Goal: Information Seeking & Learning: Learn about a topic

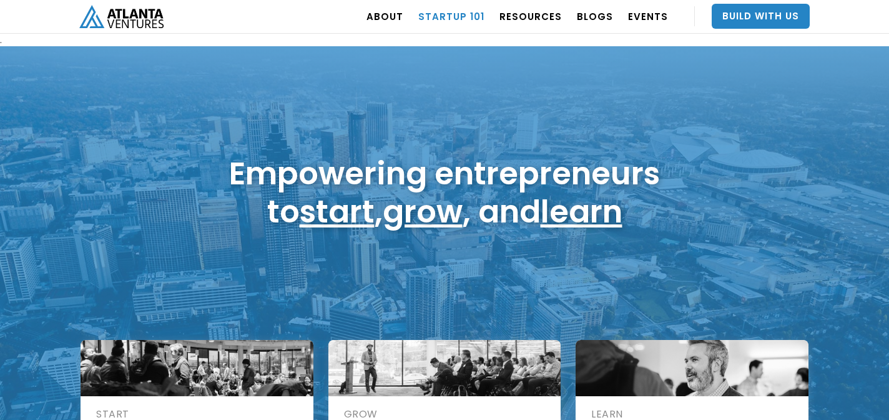
click at [463, 15] on link "Startup 101" at bounding box center [451, 16] width 66 height 35
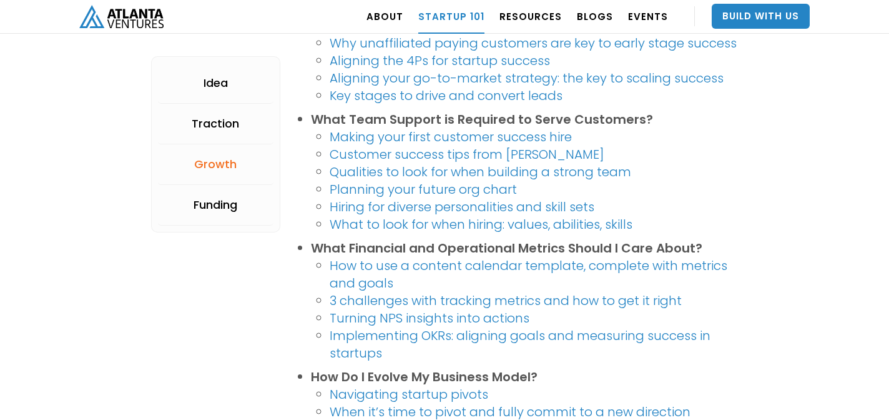
scroll to position [1776, 0]
click at [737, 16] on link "Build With Us" at bounding box center [761, 16] width 98 height 25
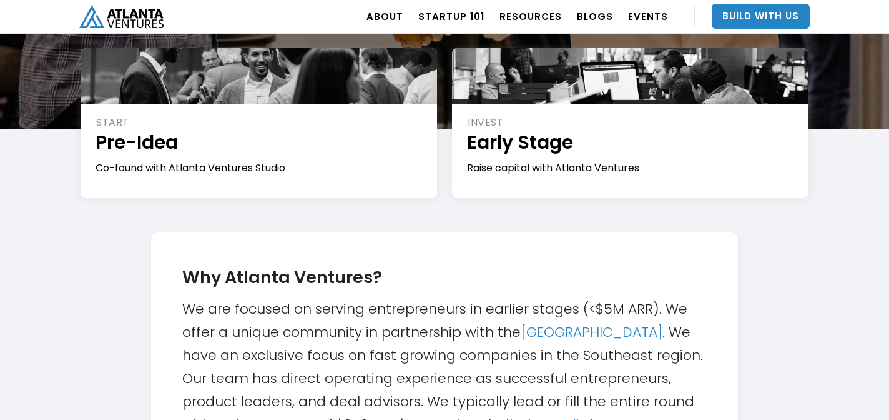
scroll to position [235, 0]
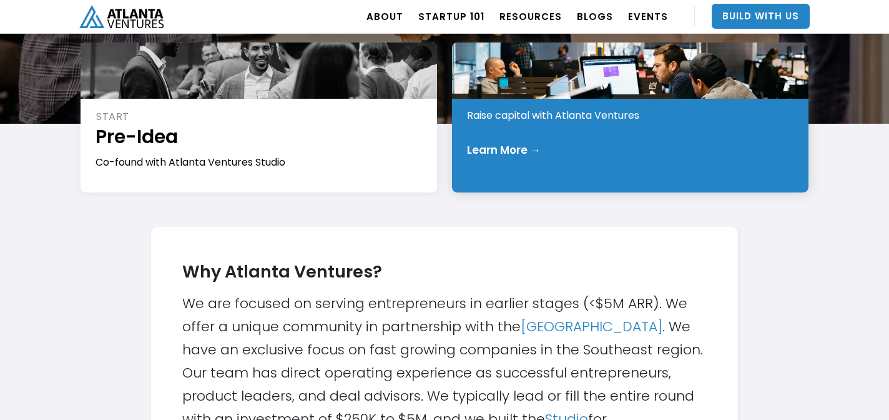
click at [659, 125] on div "INVEST Early Stage Raise capital with Atlanta Ventures Learn More →" at bounding box center [630, 117] width 357 height 150
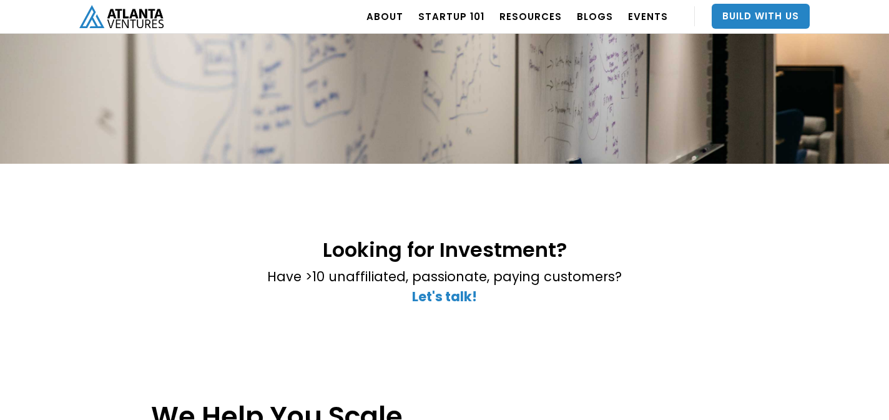
scroll to position [135, 0]
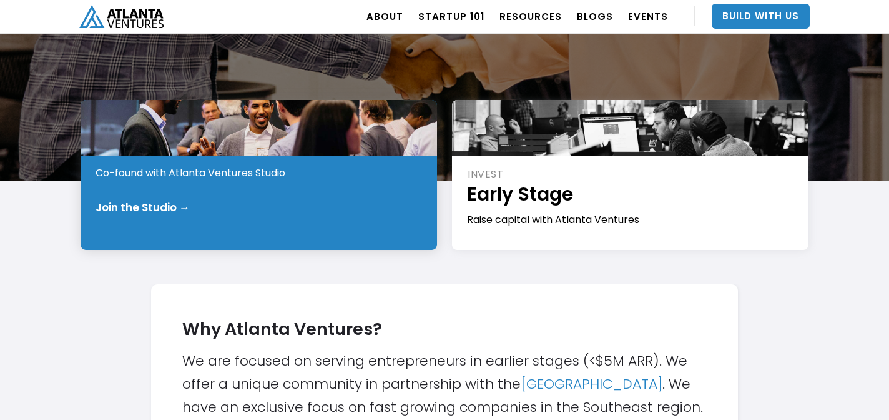
scroll to position [172, 0]
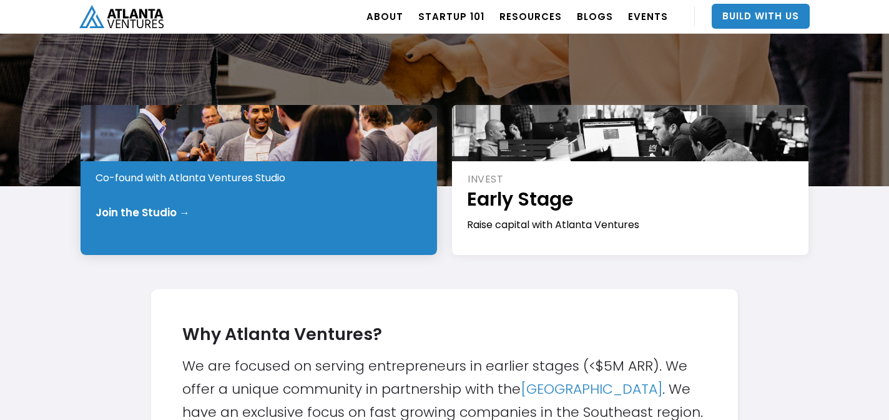
click at [265, 217] on div "Join the Studio →" at bounding box center [260, 212] width 328 height 12
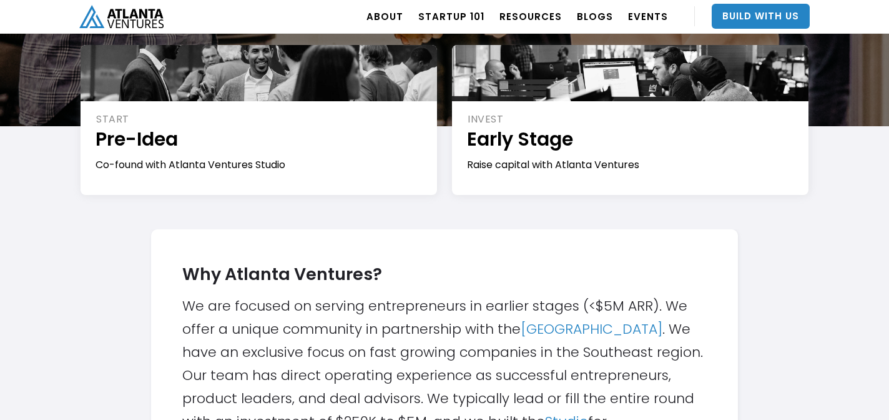
scroll to position [147, 0]
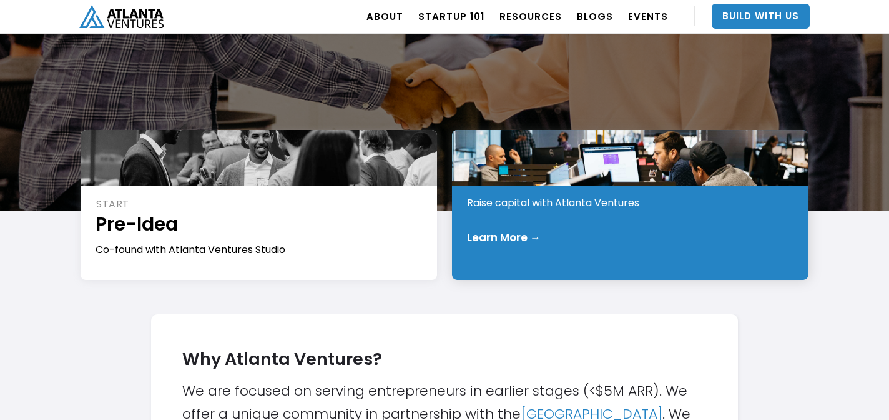
click at [591, 232] on div "Learn More →" at bounding box center [631, 237] width 328 height 12
